Goal: Information Seeking & Learning: Learn about a topic

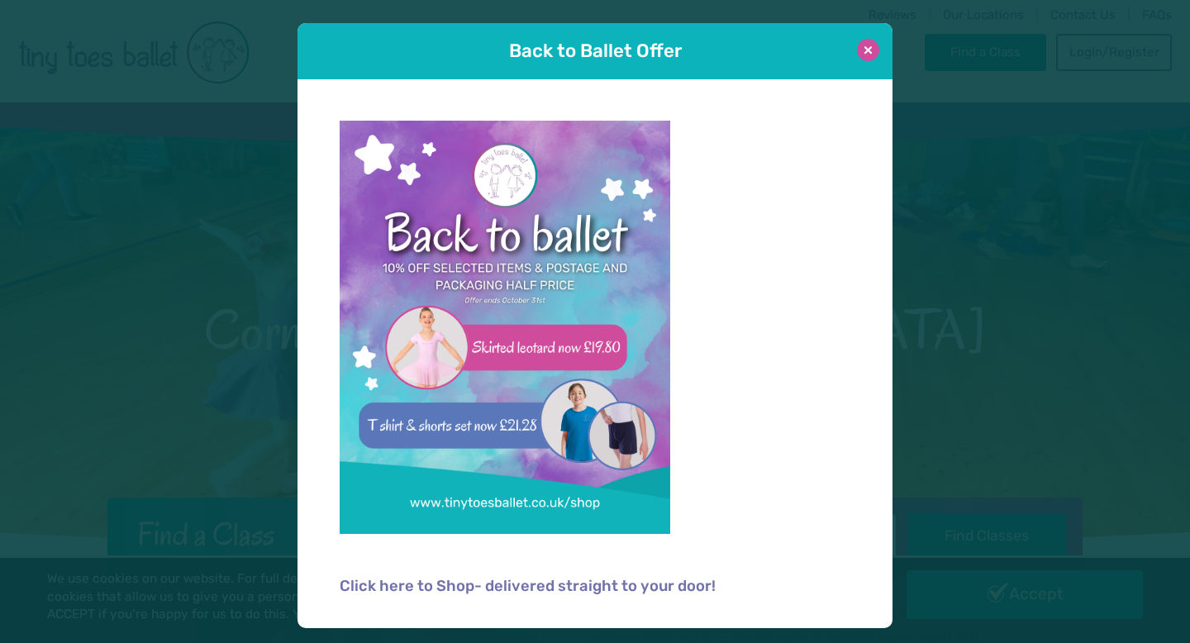
click at [865, 51] on button at bounding box center [868, 50] width 22 height 22
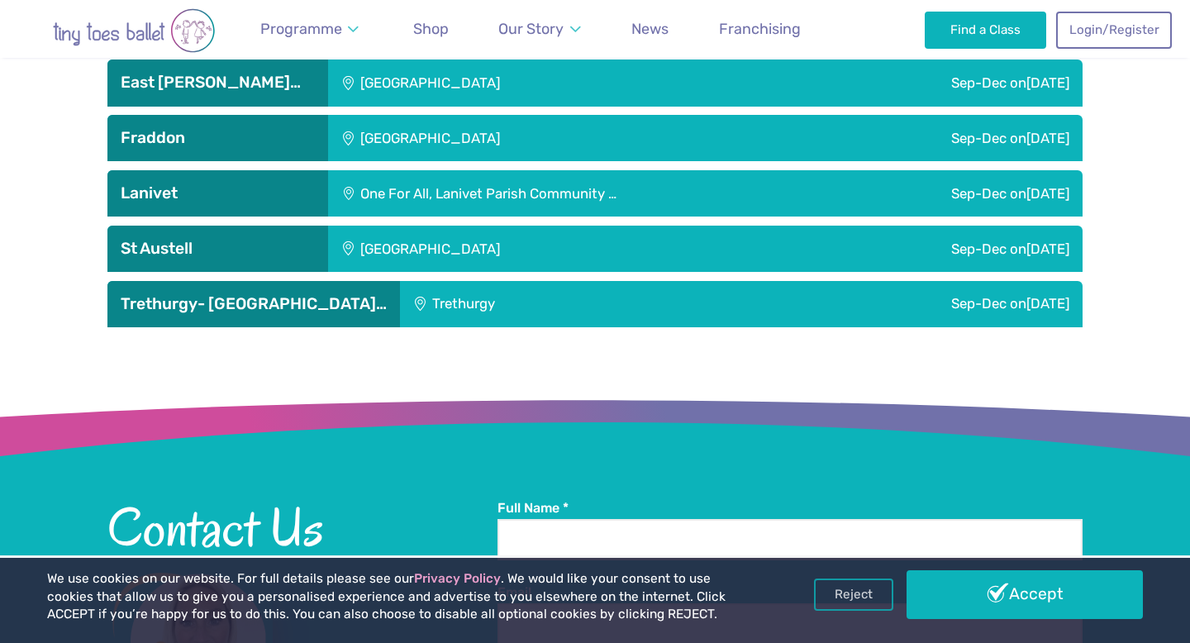
scroll to position [2504, 0]
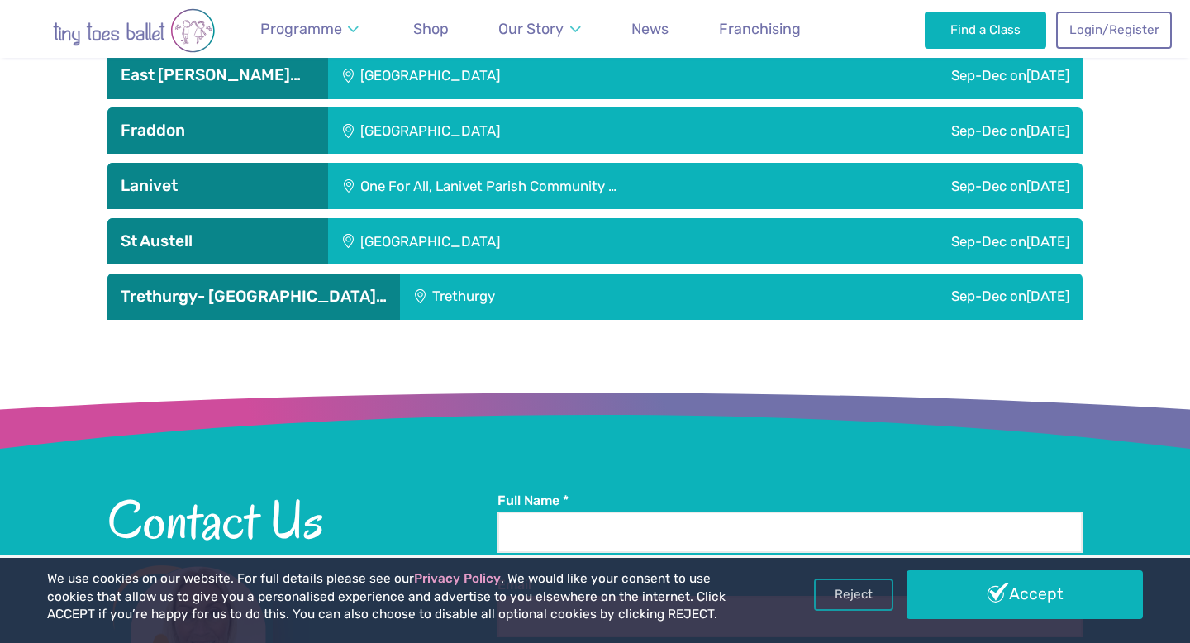
click at [960, 222] on div "Sep-Dec [DATE]" at bounding box center [916, 241] width 331 height 46
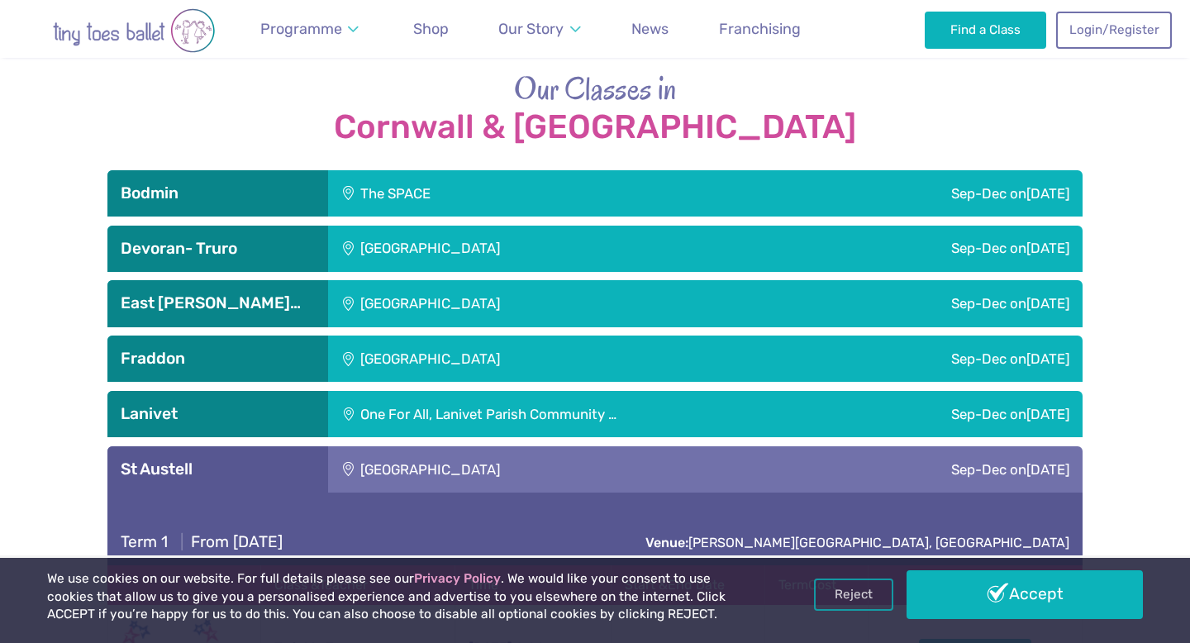
scroll to position [2270, 0]
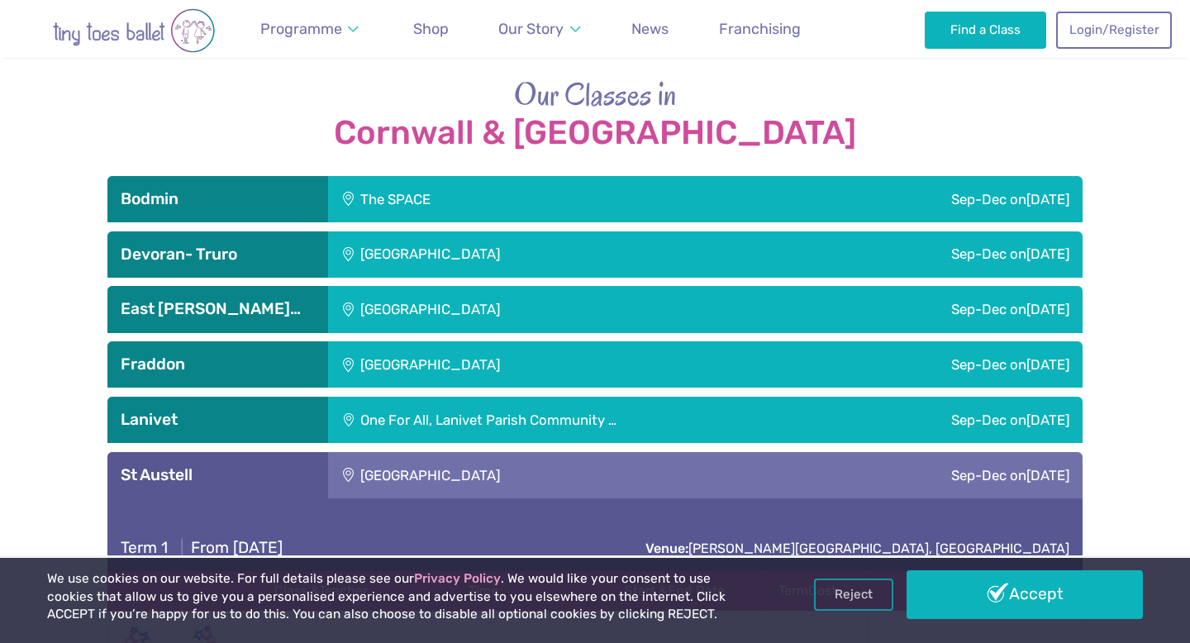
click at [911, 345] on div "Sep-Dec [DATE]" at bounding box center [916, 364] width 331 height 46
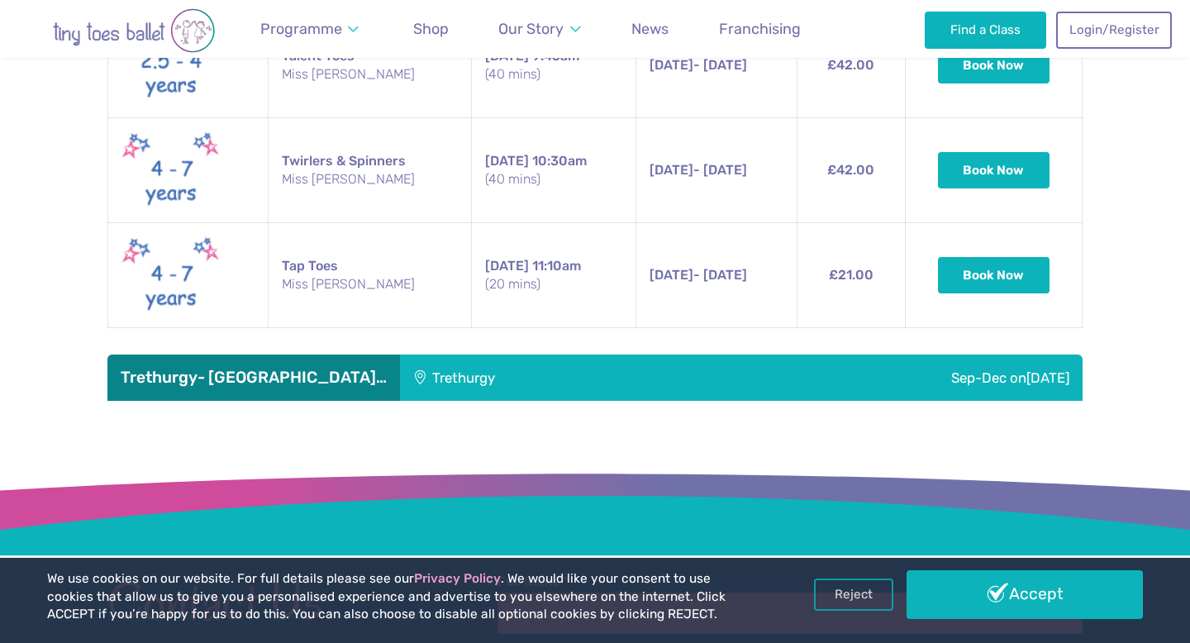
scroll to position [4592, 0]
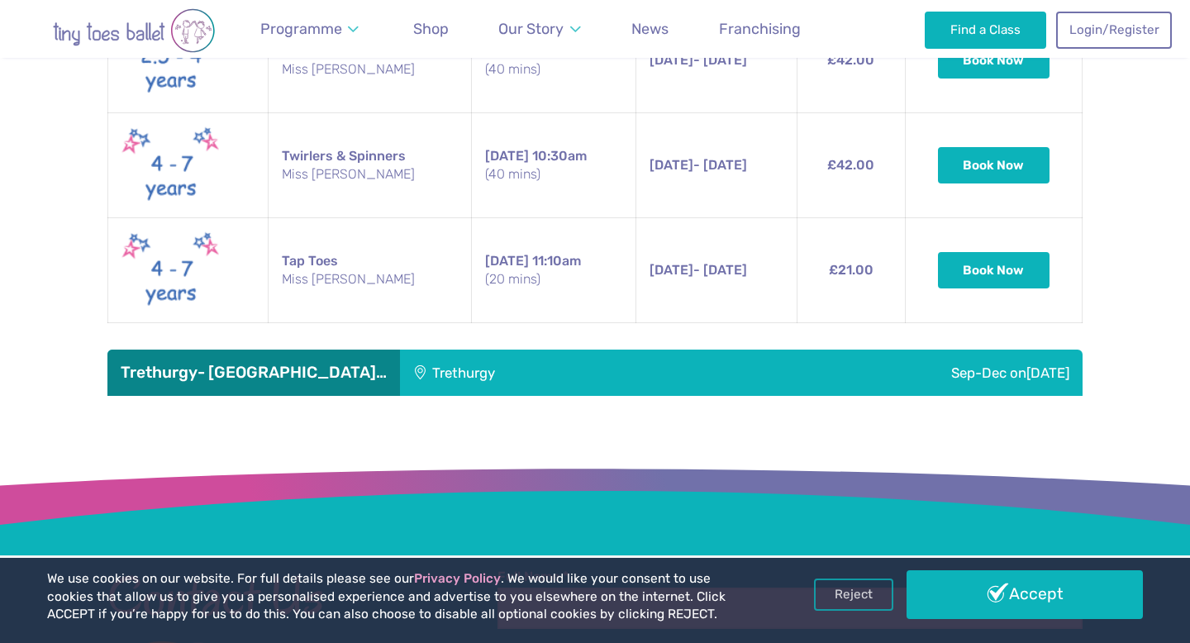
click at [786, 370] on div "Sep-Dec [DATE]" at bounding box center [887, 372] width 391 height 46
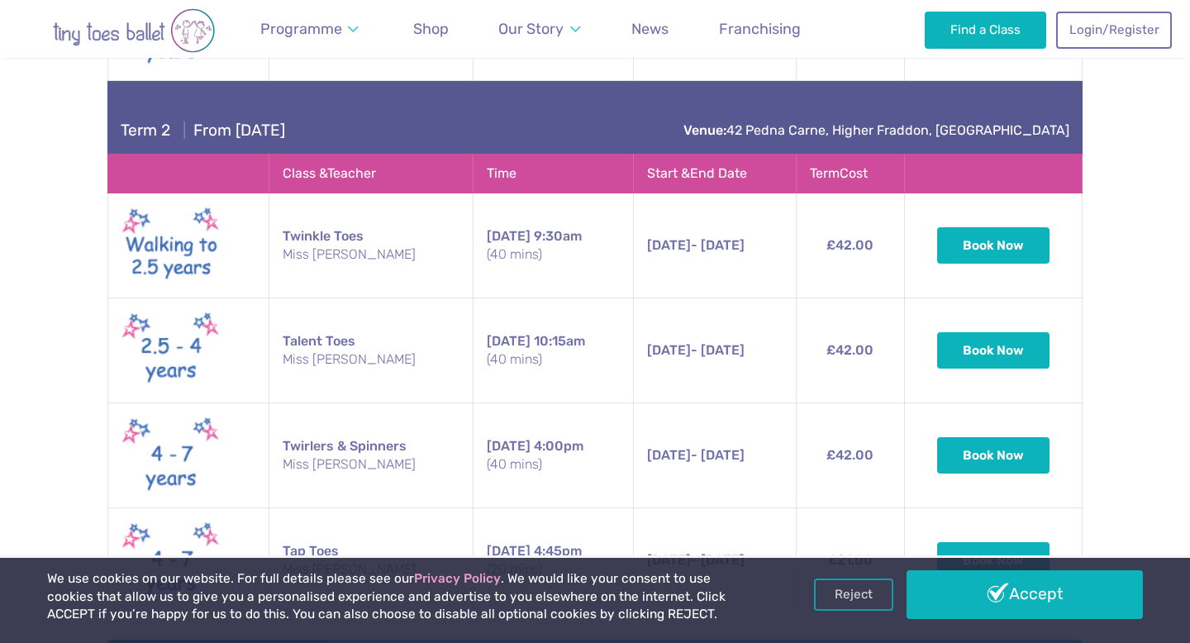
scroll to position [3108, 0]
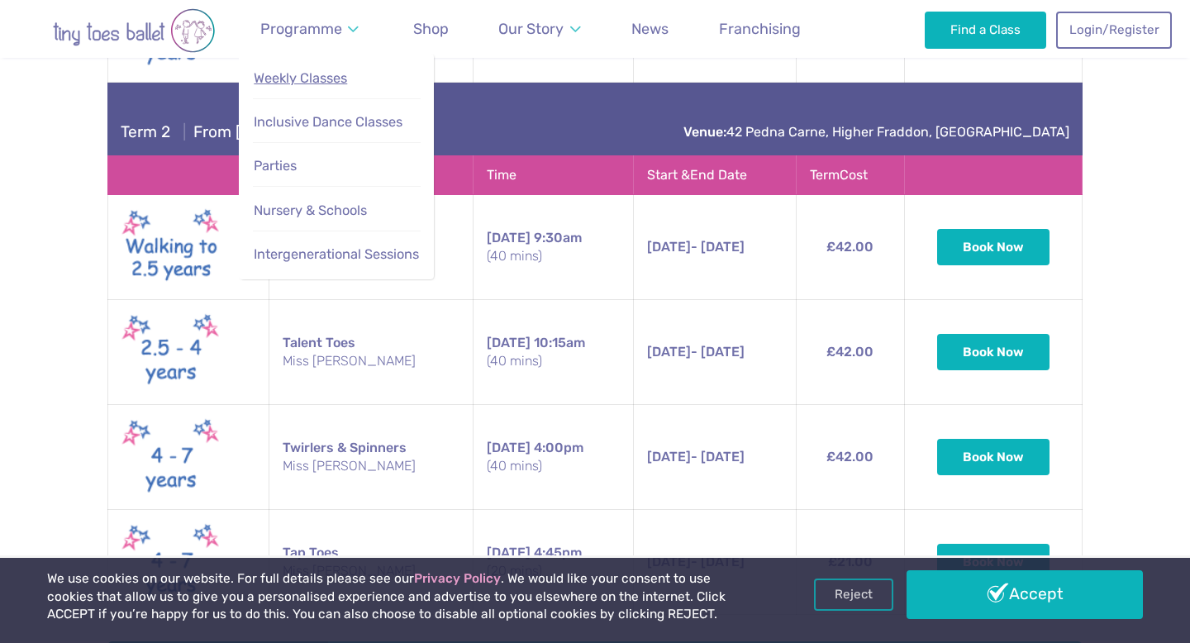
click at [316, 86] on span "Weekly Classes" at bounding box center [300, 78] width 93 height 16
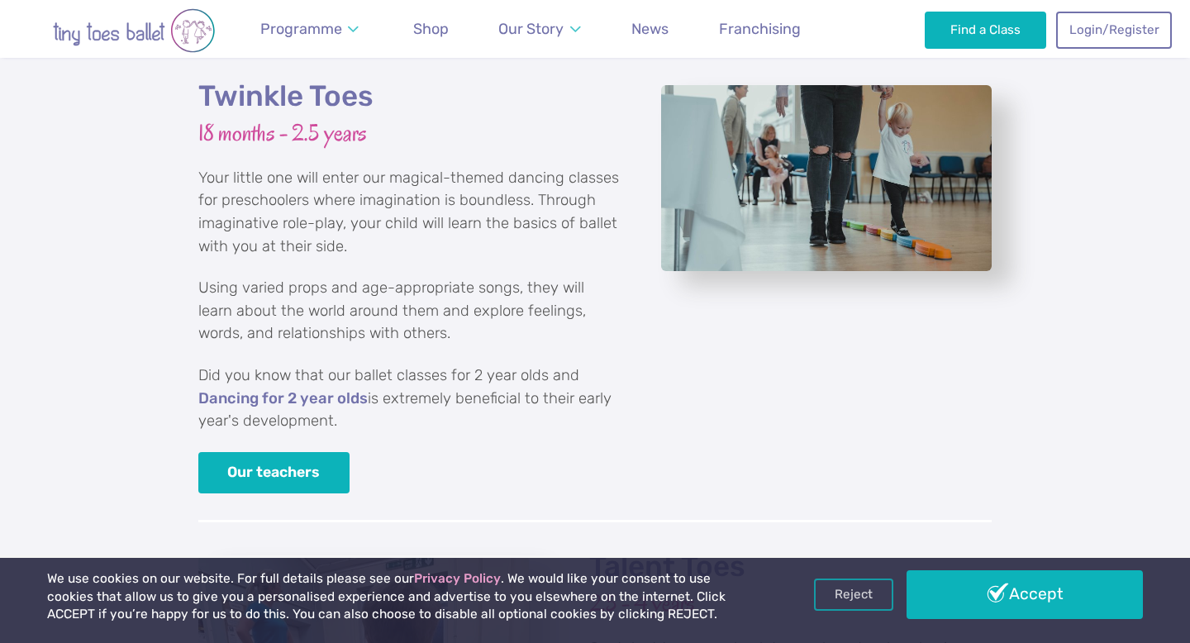
scroll to position [2233, 0]
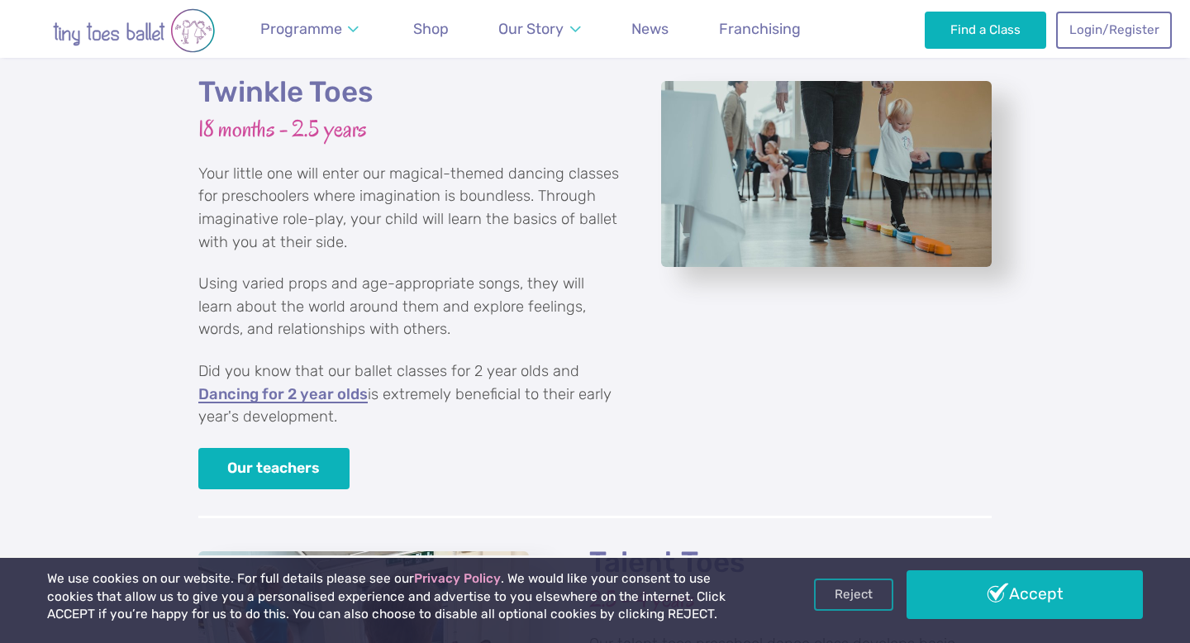
click at [326, 387] on link "Dancing for 2 year olds" at bounding box center [282, 395] width 169 height 17
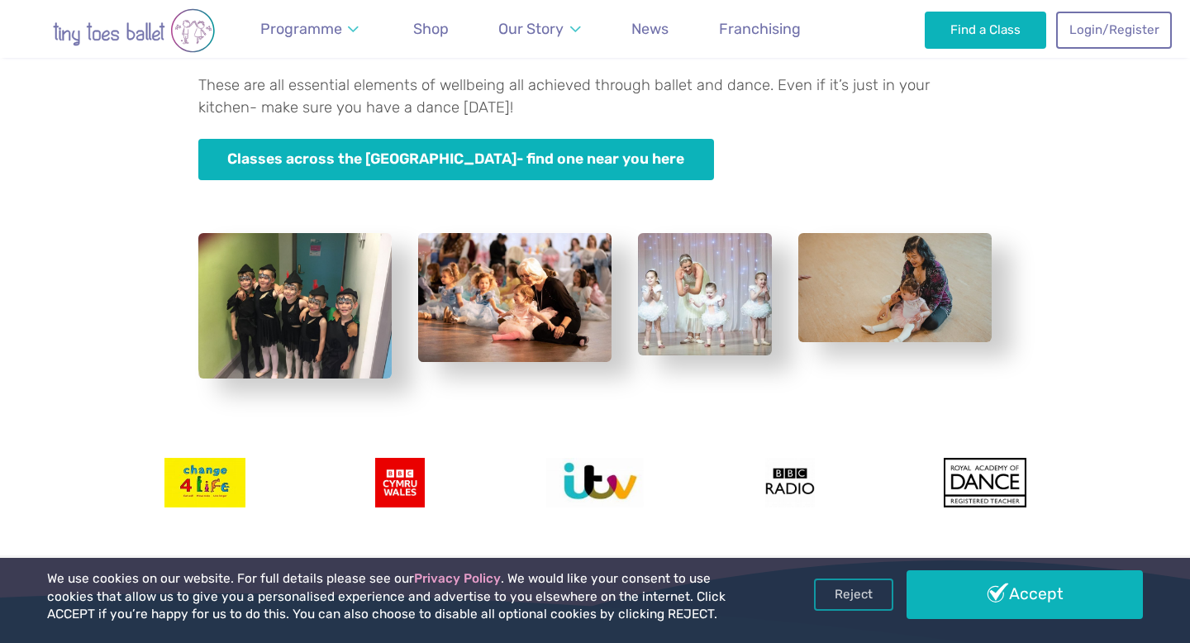
scroll to position [2941, 0]
